Goal: Find specific fact: Find specific fact

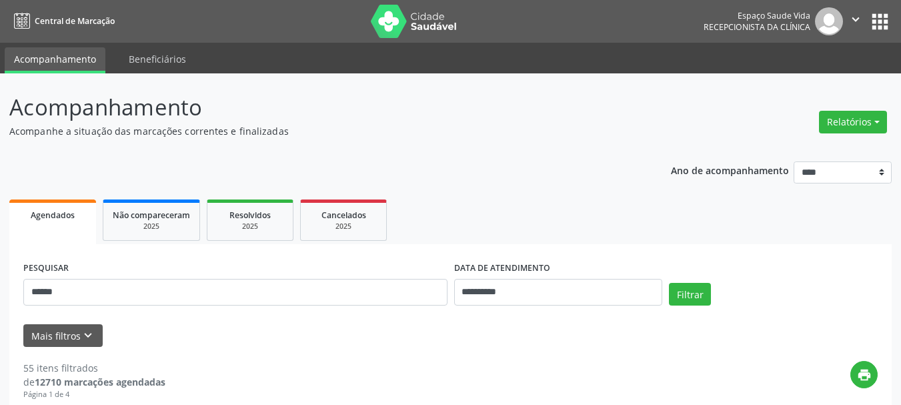
drag, startPoint x: 106, startPoint y: 293, endPoint x: 45, endPoint y: 297, distance: 61.5
click at [45, 297] on input "******" at bounding box center [235, 292] width 424 height 27
type input "********"
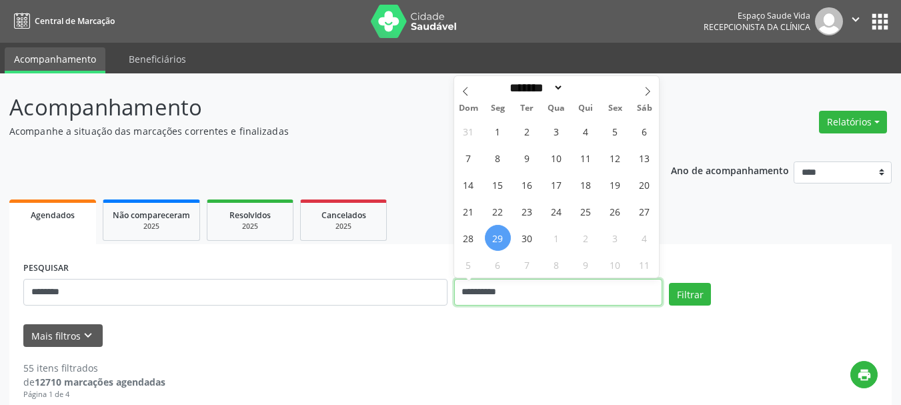
click at [542, 291] on input "**********" at bounding box center [558, 292] width 209 height 27
click at [650, 87] on icon at bounding box center [647, 91] width 9 height 9
select select "*"
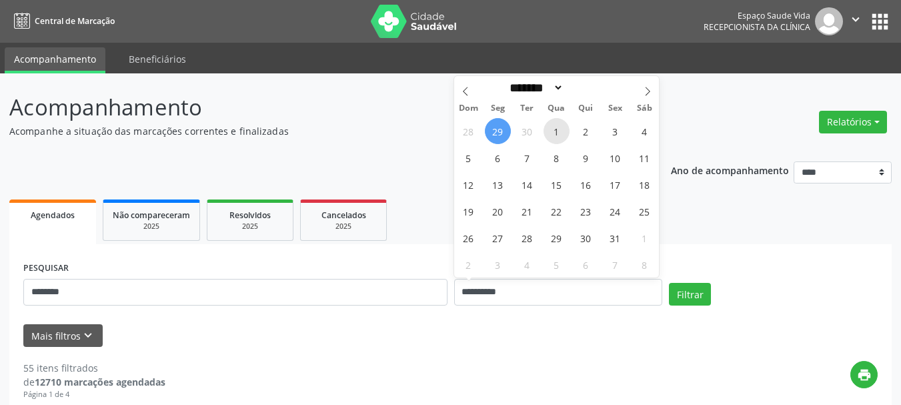
click at [549, 133] on span "1" at bounding box center [556, 131] width 26 height 26
type input "**********"
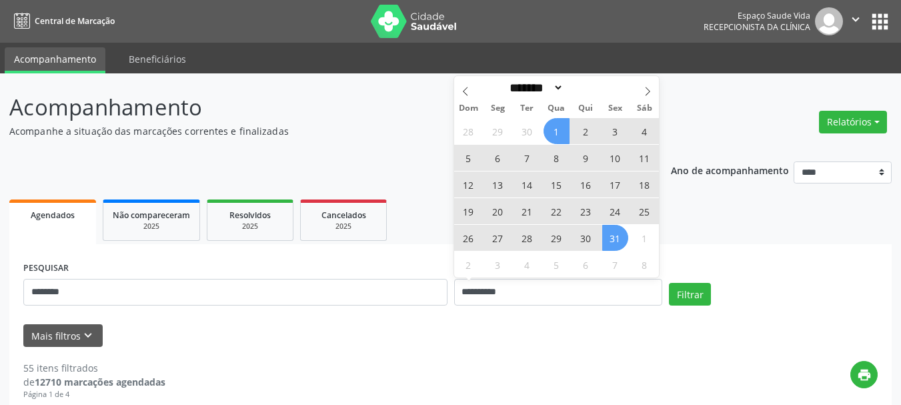
click at [625, 248] on div "28 29 30 1 2 3 4 5 6 7 8 9 10 11 12 13 14 15 16 17 18 19 20 21 22 23 24 25 26 2…" at bounding box center [556, 197] width 205 height 160
click at [617, 244] on span "31" at bounding box center [615, 238] width 26 height 26
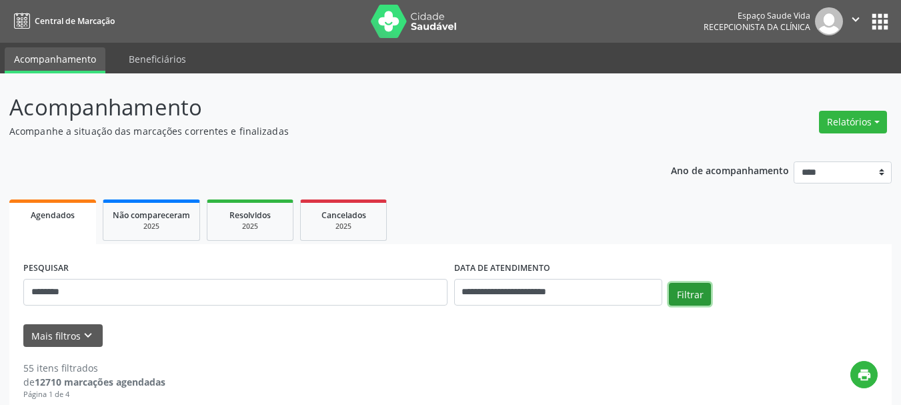
click at [702, 287] on button "Filtrar" at bounding box center [690, 294] width 42 height 23
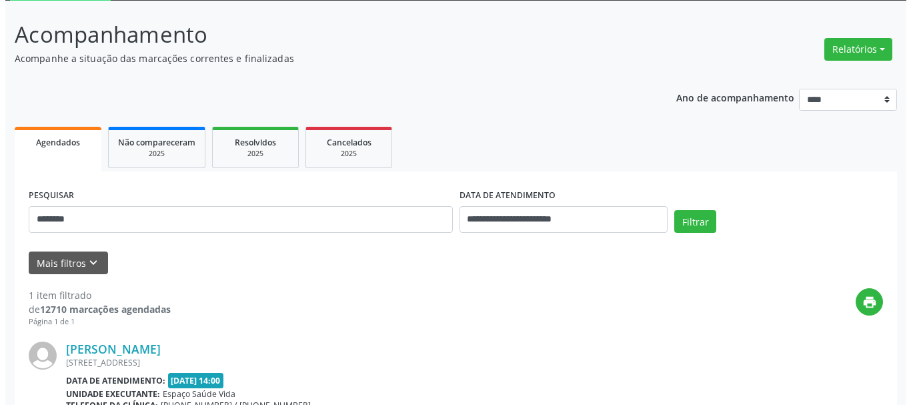
scroll to position [133, 0]
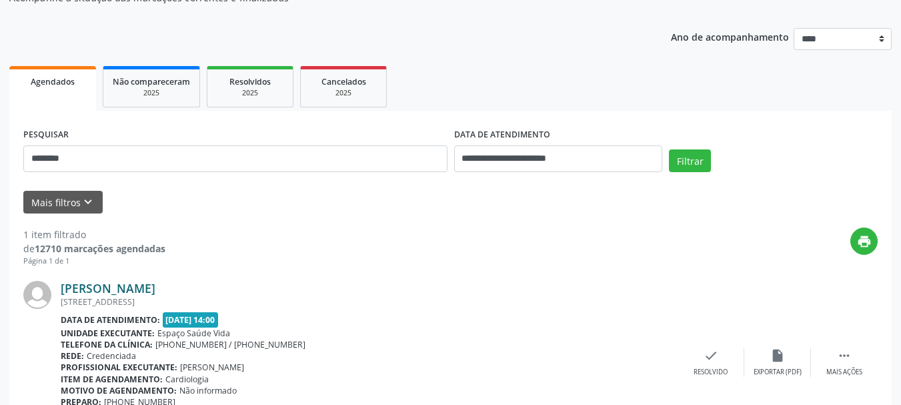
click at [130, 291] on link "[PERSON_NAME]" at bounding box center [108, 288] width 95 height 15
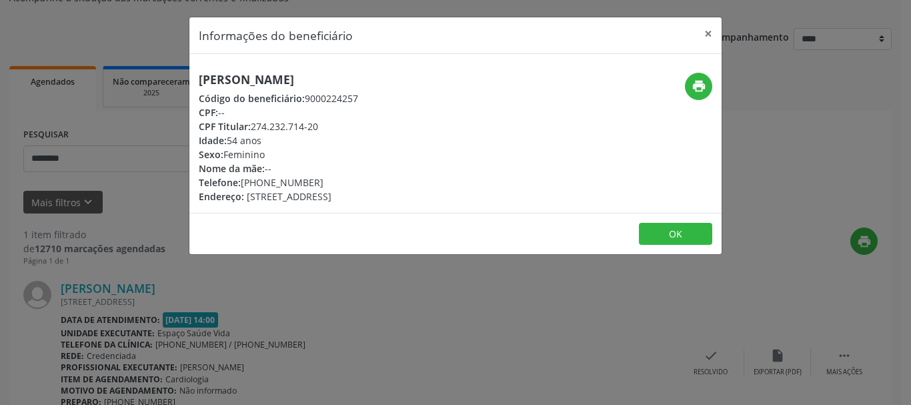
drag, startPoint x: 341, startPoint y: 61, endPoint x: 174, endPoint y: 58, distance: 167.4
click at [174, 58] on div "Informações do beneficiário × [PERSON_NAME] Código do beneficiário: 9000224257 …" at bounding box center [455, 202] width 911 height 405
copy h5 "[PERSON_NAME]"
drag, startPoint x: 330, startPoint y: 125, endPoint x: 270, endPoint y: 135, distance: 60.8
click at [270, 135] on div "[PERSON_NAME] Código do beneficiário: 9000224257 CPF: -- CPF Titular: 274.232.7…" at bounding box center [278, 138] width 159 height 131
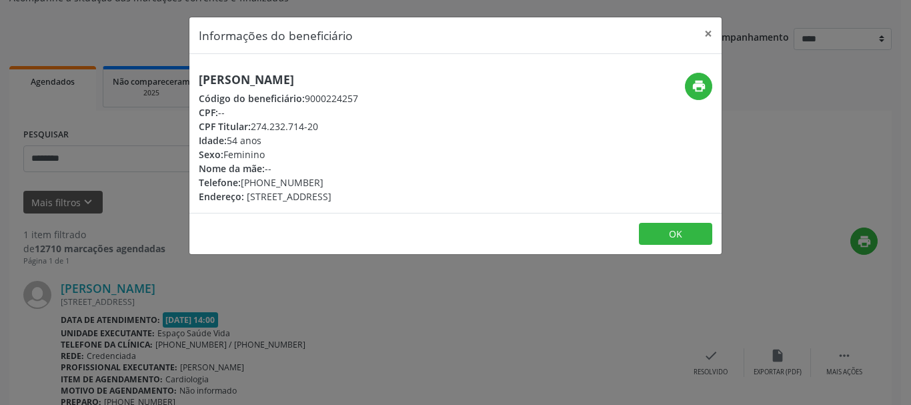
click at [265, 160] on div "Sexo: [GEOGRAPHIC_DATA]" at bounding box center [278, 154] width 159 height 14
drag, startPoint x: 323, startPoint y: 181, endPoint x: 243, endPoint y: 185, distance: 80.8
click at [243, 185] on div "Telefone: [PHONE_NUMBER]" at bounding box center [278, 182] width 159 height 14
copy div "[PHONE_NUMBER]"
drag, startPoint x: 714, startPoint y: 101, endPoint x: 705, endPoint y: 95, distance: 11.1
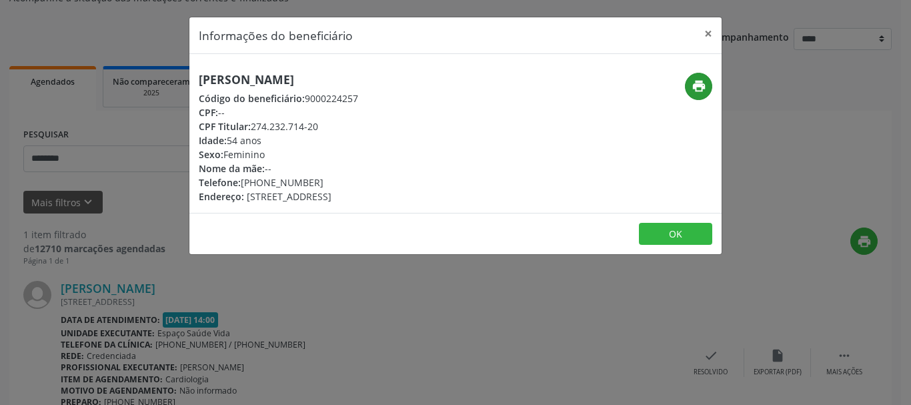
click at [712, 101] on div "print" at bounding box center [632, 138] width 177 height 131
click at [703, 93] on icon "print" at bounding box center [698, 86] width 15 height 15
